Goal: Find specific page/section: Find specific page/section

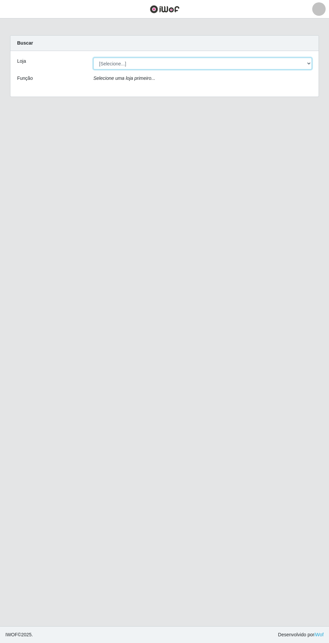
click at [109, 60] on select "[Selecione...] Extrabom - Loja 05 Jardim Camburi" at bounding box center [202, 64] width 218 height 12
select select "494"
click at [93, 58] on select "[Selecione...] Extrabom - Loja 05 Jardim Camburi" at bounding box center [202, 64] width 218 height 12
click at [195, 61] on select "[Selecione...] Extrabom - Loja 05 Jardim Camburi" at bounding box center [202, 64] width 218 height 12
select select "494"
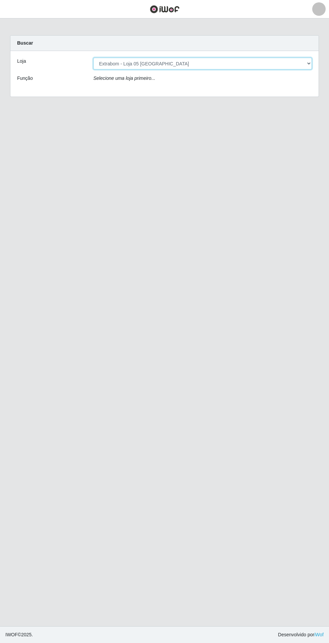
click at [93, 58] on select "[Selecione...] Extrabom - Loja 05 Jardim Camburi" at bounding box center [202, 64] width 218 height 12
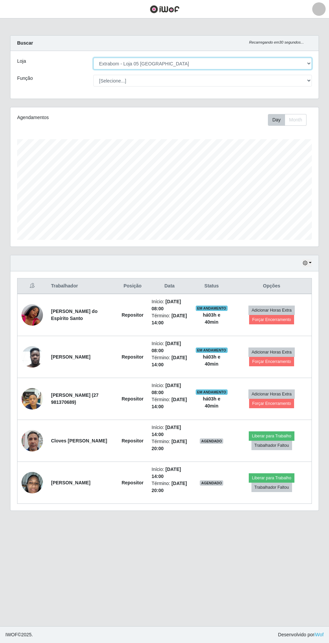
scroll to position [139, 308]
